Goal: Contribute content

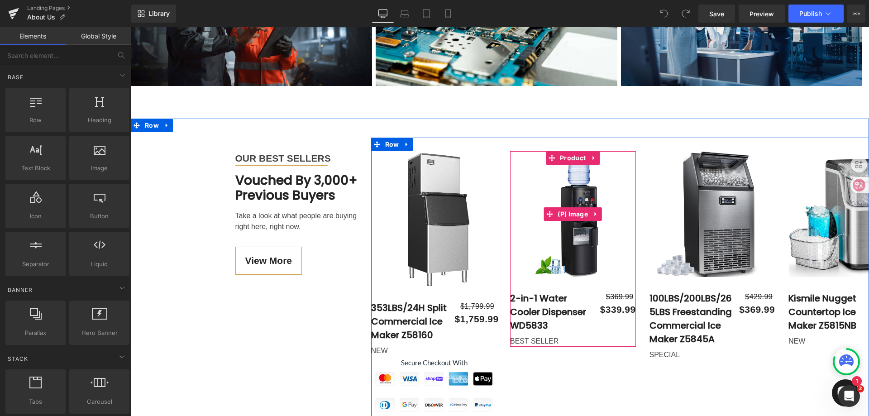
scroll to position [1855, 0]
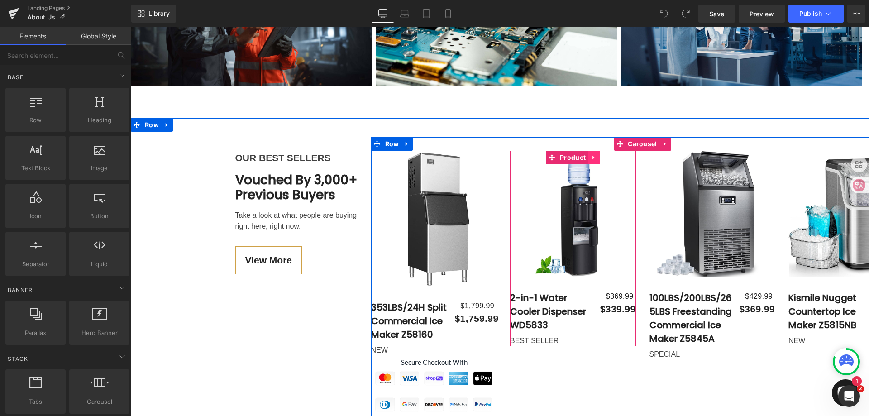
click at [592, 154] on icon at bounding box center [593, 157] width 6 height 7
click at [546, 151] on link "Product" at bounding box center [567, 158] width 42 height 14
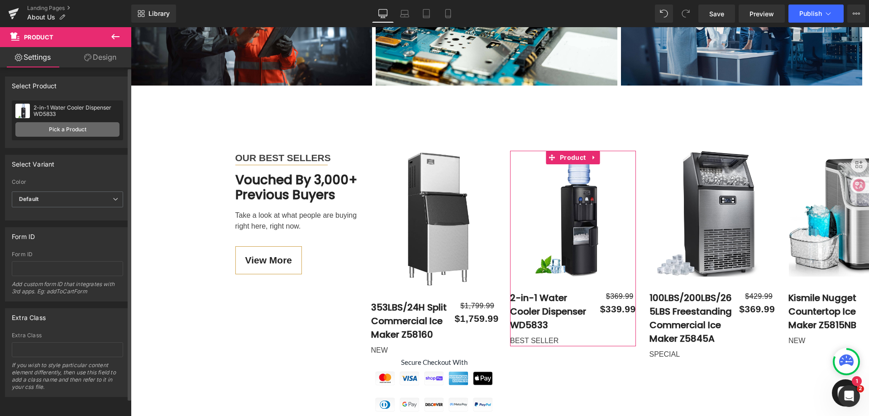
click at [63, 133] on link "Pick a Product" at bounding box center [67, 129] width 104 height 14
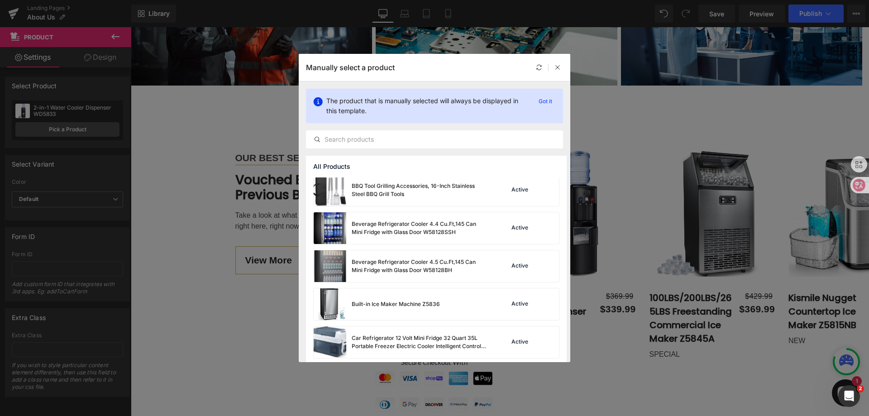
scroll to position [3657, 0]
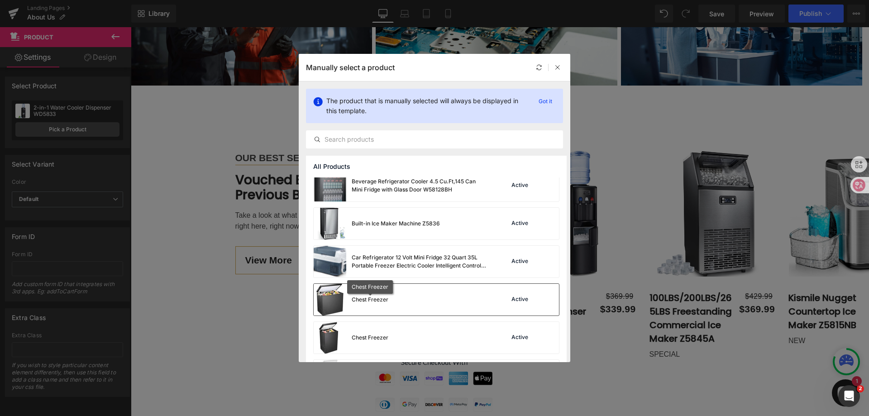
click at [376, 299] on div "Chest Freezer" at bounding box center [370, 299] width 37 height 8
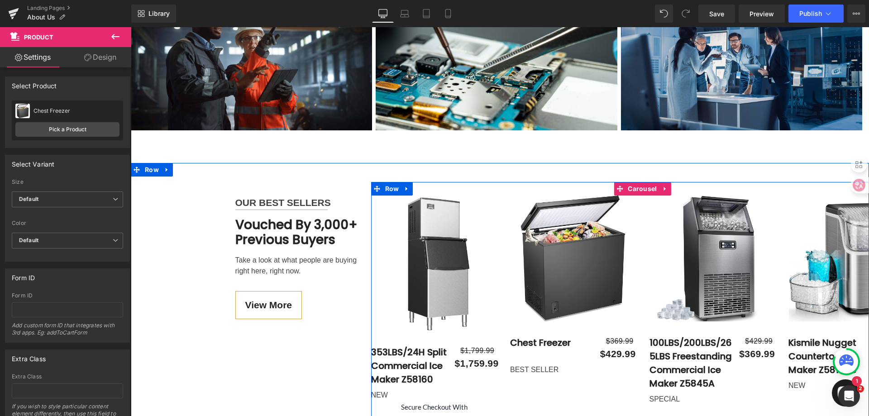
scroll to position [1810, 0]
click at [566, 205] on img at bounding box center [573, 259] width 126 height 126
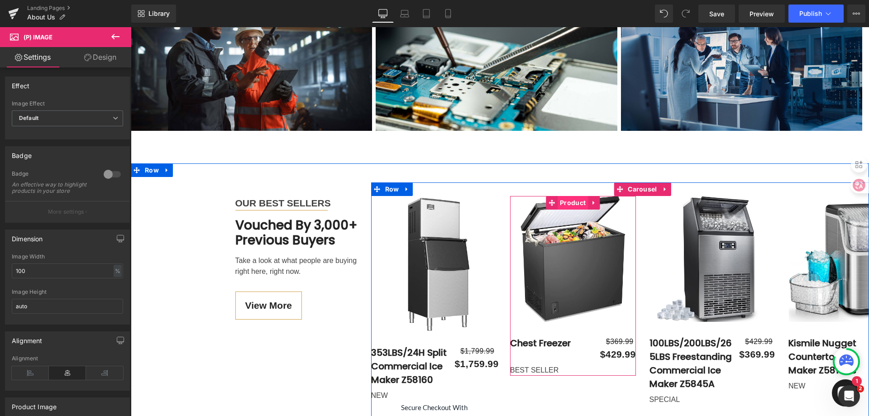
click at [571, 196] on span "Product" at bounding box center [572, 203] width 30 height 14
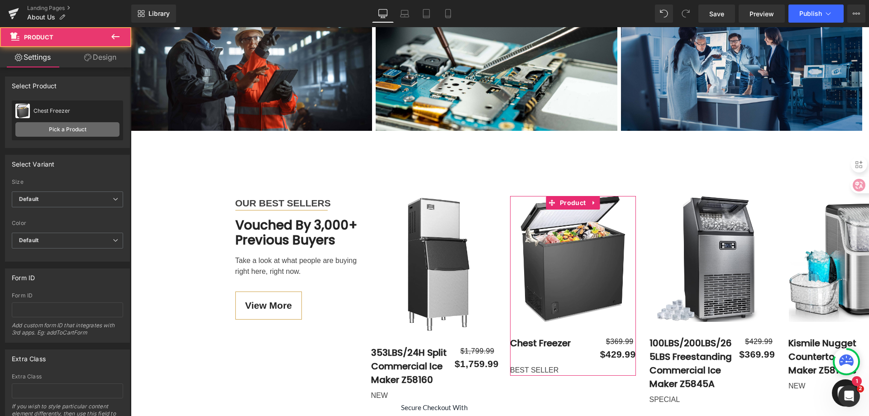
click at [42, 128] on link "Pick a Product" at bounding box center [67, 129] width 104 height 14
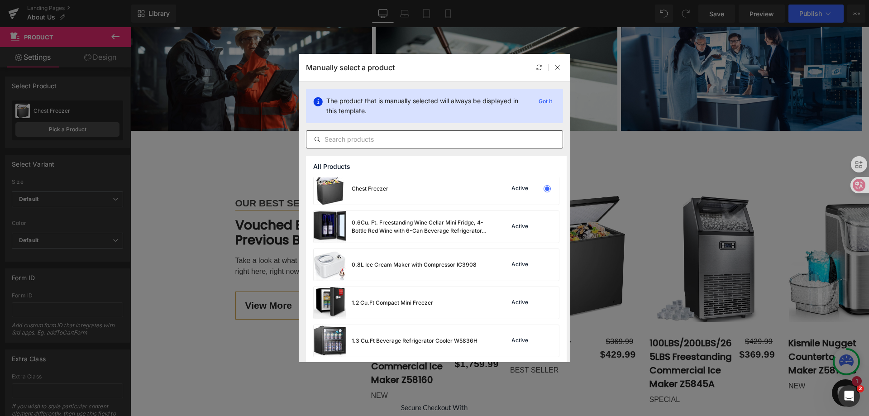
scroll to position [0, 0]
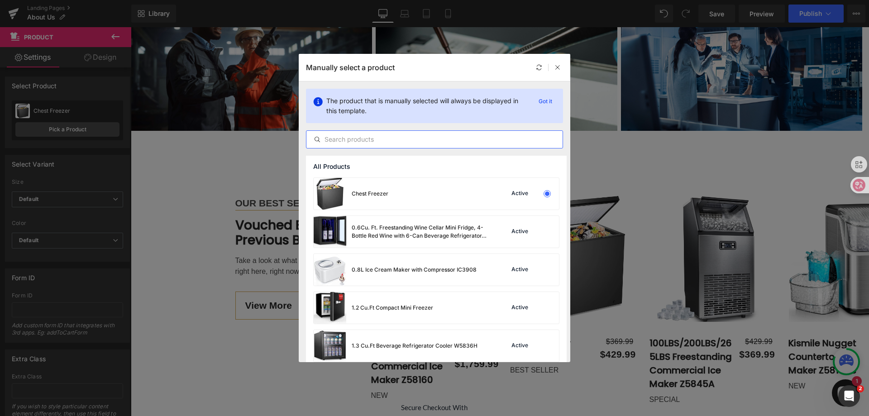
click at [367, 140] on input "text" at bounding box center [434, 139] width 256 height 11
type input "z5836"
click at [367, 140] on input "z5836" at bounding box center [434, 139] width 256 height 11
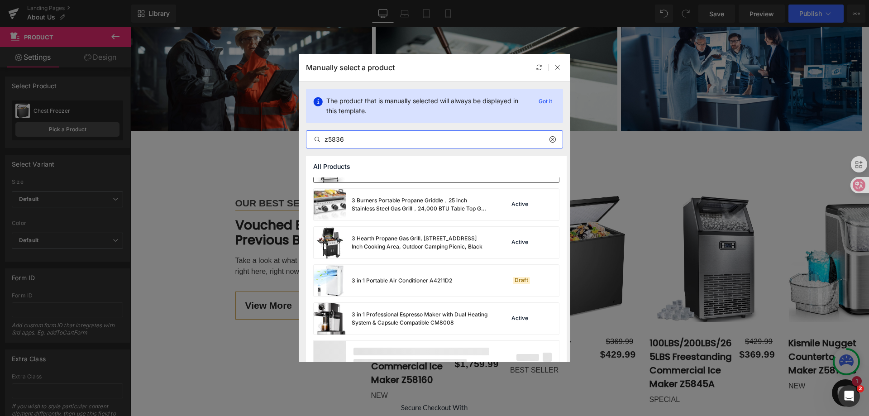
scroll to position [2175, 0]
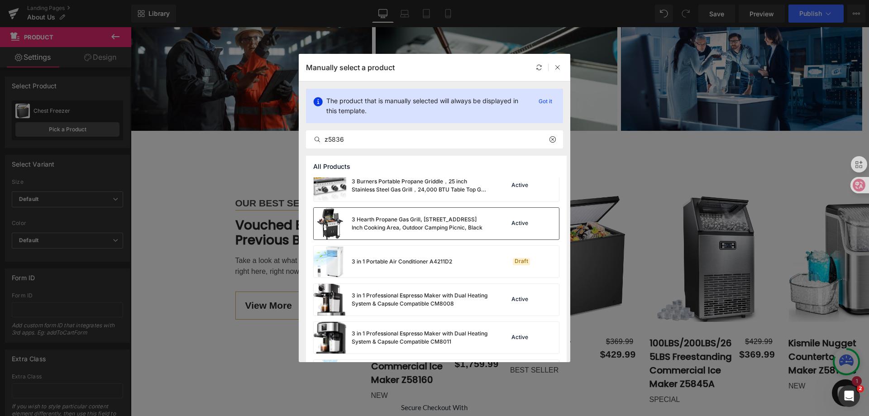
click at [396, 225] on div "3 Hearth Propane Gas Grill, [STREET_ADDRESS] Inch Cooking Area, Outdoor Camping…" at bounding box center [420, 223] width 136 height 16
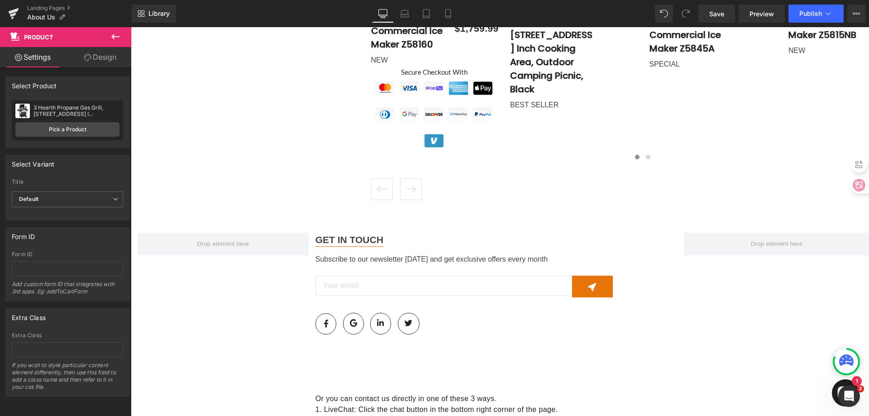
scroll to position [2262, 0]
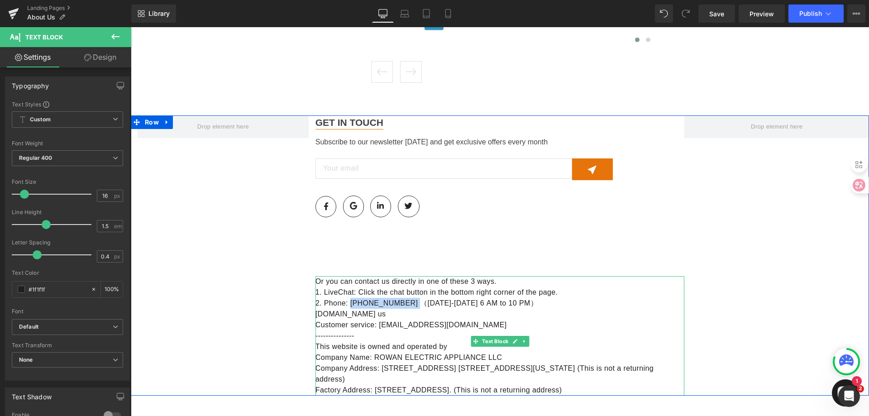
drag, startPoint x: 347, startPoint y: 269, endPoint x: 405, endPoint y: 271, distance: 58.0
click at [405, 298] on div "2. Phone: [PHONE_NUMBER] （[DATE]-[DATE] 6 AM to 10 PM）" at bounding box center [499, 303] width 369 height 11
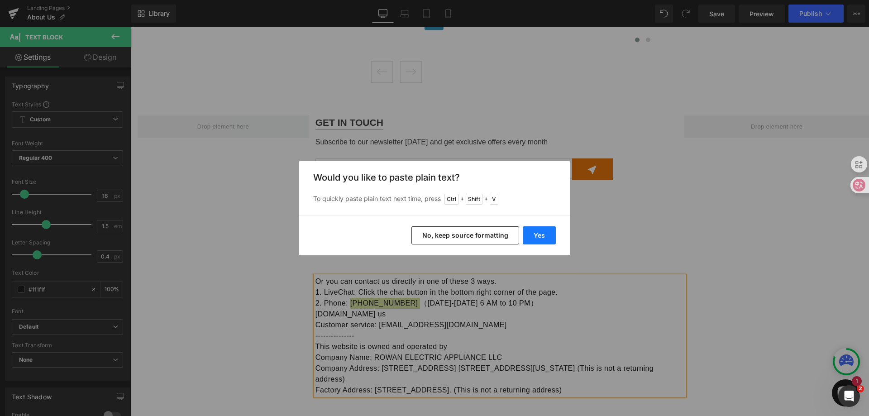
click at [547, 233] on button "Yes" at bounding box center [539, 235] width 33 height 18
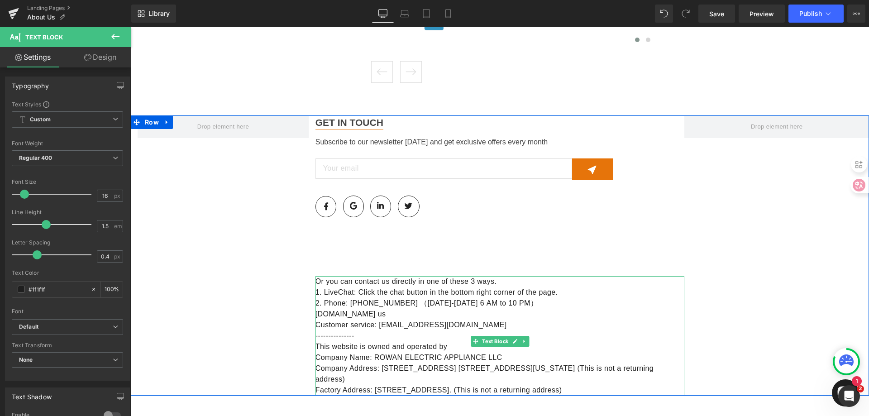
drag, startPoint x: 525, startPoint y: 271, endPoint x: 409, endPoint y: 271, distance: 115.8
click at [409, 298] on div "2. Phone: [PHONE_NUMBER] （[DATE]-[DATE] 6 AM to 10 PM）" at bounding box center [499, 303] width 369 height 11
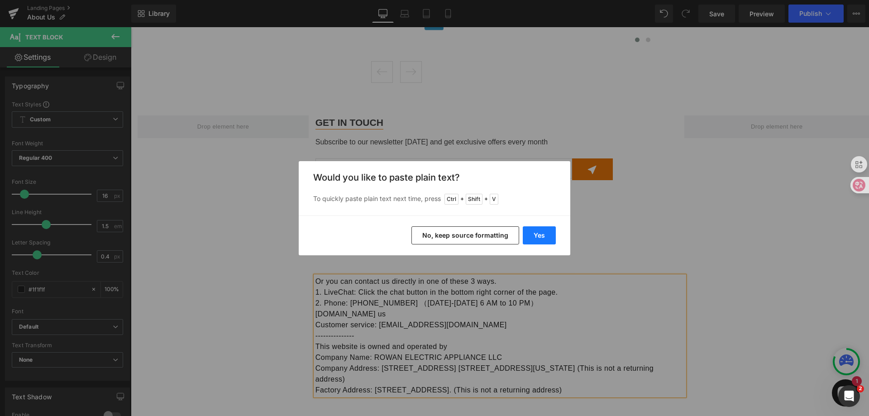
click at [542, 234] on button "Yes" at bounding box center [539, 235] width 33 height 18
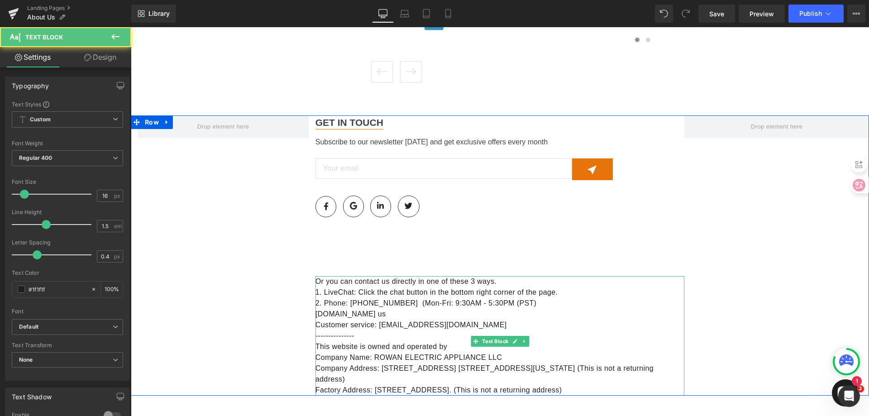
drag, startPoint x: 377, startPoint y: 334, endPoint x: 399, endPoint y: 347, distance: 25.1
click at [399, 363] on div "Company Address: [STREET_ADDRESS] [STREET_ADDRESS][US_STATE] (This is not a ret…" at bounding box center [499, 374] width 369 height 22
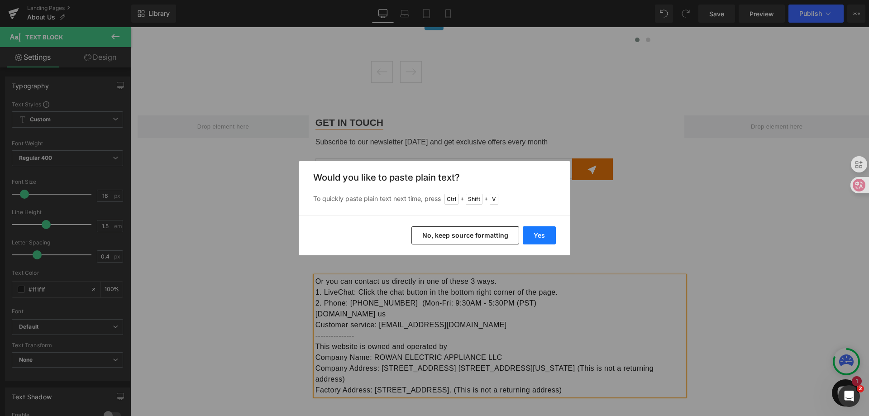
click at [546, 238] on button "Yes" at bounding box center [539, 235] width 33 height 18
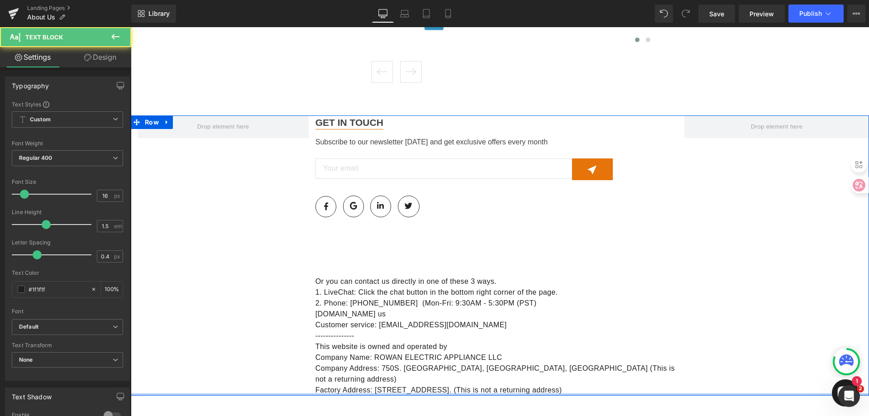
drag, startPoint x: 391, startPoint y: 362, endPoint x: 522, endPoint y: 372, distance: 131.6
click at [522, 372] on div "Row GET IN TOUCH Text Block Separator Subscribe to our newsletter [DATE] and ge…" at bounding box center [500, 255] width 738 height 280
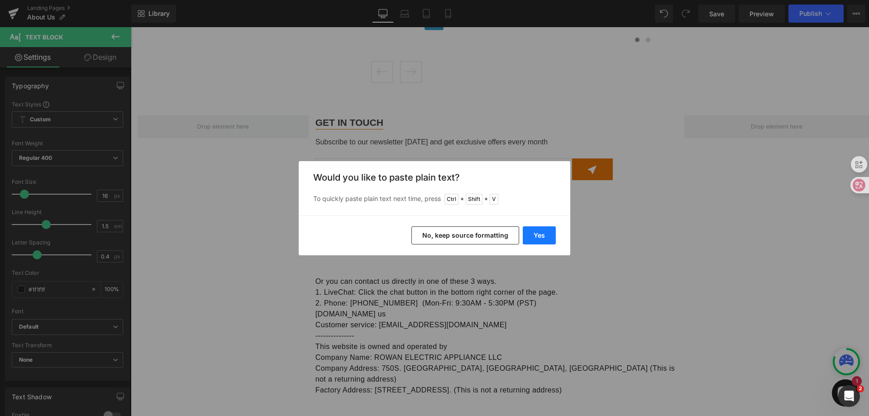
click at [547, 232] on button "Yes" at bounding box center [539, 235] width 33 height 18
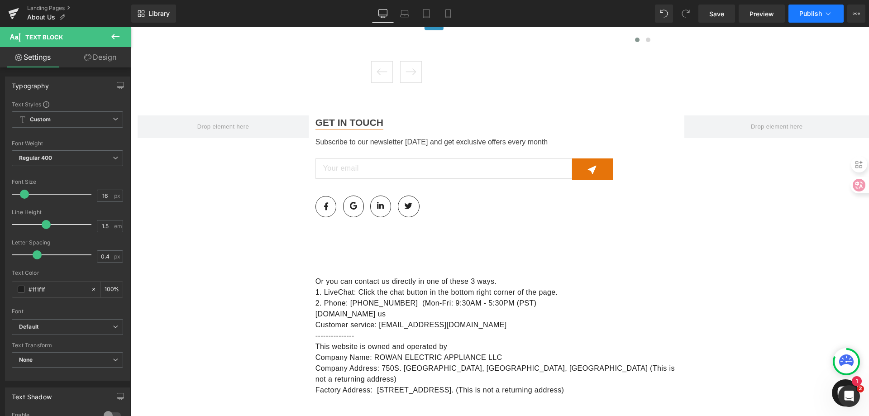
click at [817, 14] on span "Publish" at bounding box center [810, 13] width 23 height 7
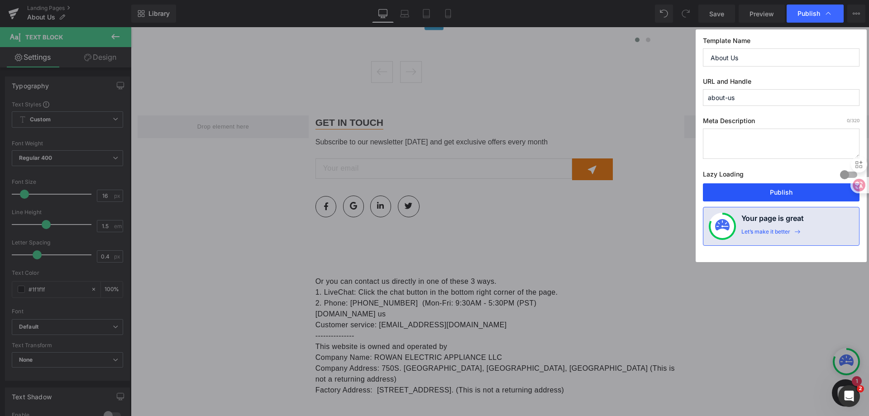
drag, startPoint x: 782, startPoint y: 194, endPoint x: 398, endPoint y: 201, distance: 383.8
click at [782, 194] on button "Publish" at bounding box center [781, 192] width 157 height 18
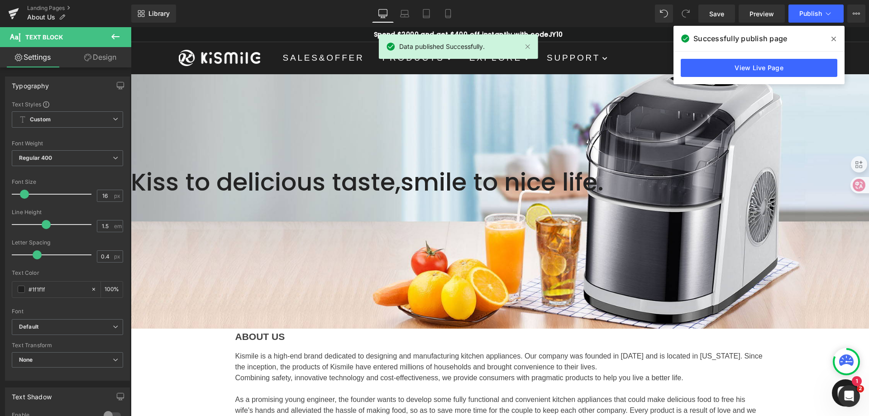
click at [832, 39] on icon at bounding box center [833, 38] width 5 height 7
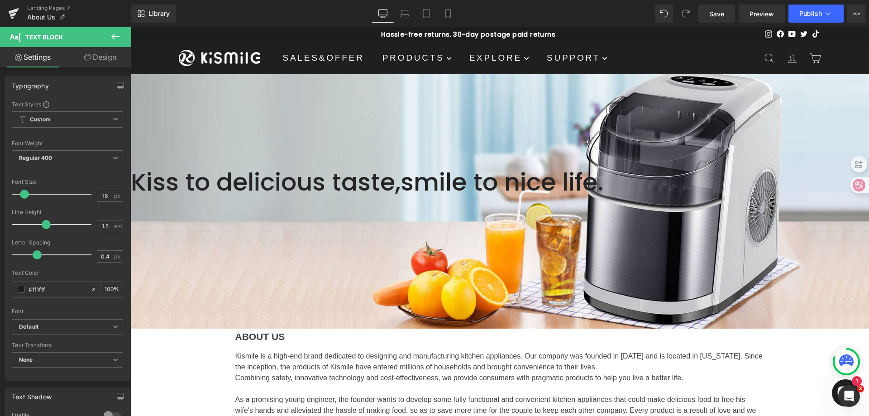
click at [227, 59] on img at bounding box center [219, 58] width 81 height 16
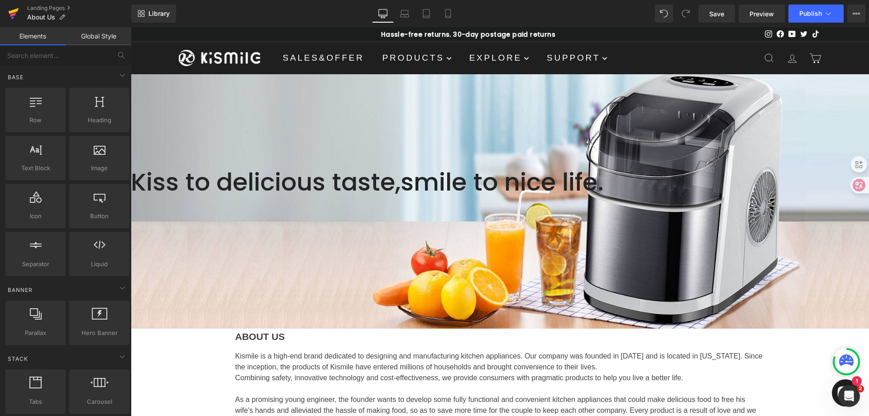
click at [14, 13] on icon at bounding box center [13, 13] width 11 height 23
